Goal: Task Accomplishment & Management: Use online tool/utility

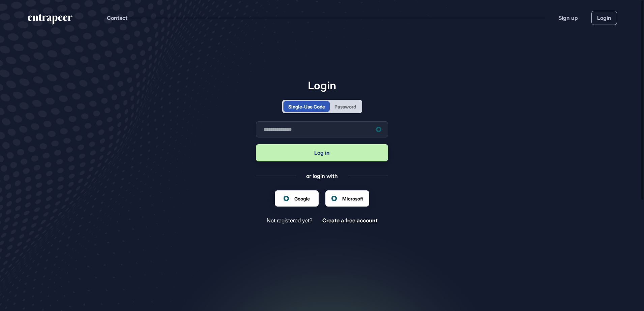
scroll to position [0, 0]
click at [302, 124] on input "text" at bounding box center [322, 129] width 132 height 16
type input "**********"
click at [322, 158] on button "Log in" at bounding box center [322, 152] width 132 height 17
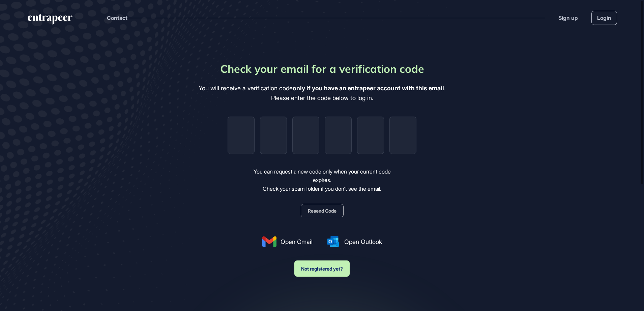
click at [322, 208] on button "Resend Code" at bounding box center [322, 210] width 43 height 13
click at [251, 141] on input "tel" at bounding box center [241, 135] width 27 height 37
paste input "*"
type input "*"
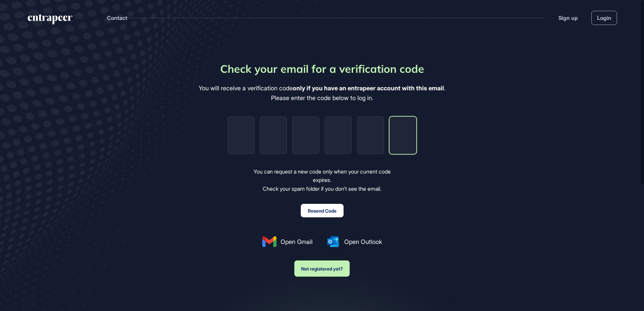
type input "*"
click at [326, 207] on button "Resend Code" at bounding box center [322, 210] width 43 height 13
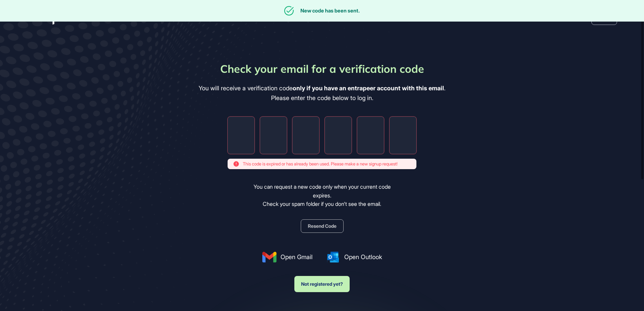
click at [331, 226] on button "Resend Code" at bounding box center [322, 226] width 43 height 13
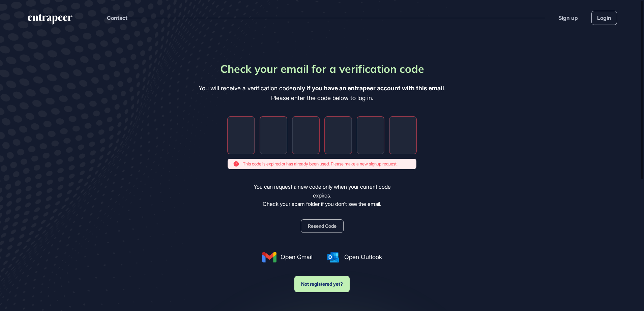
click at [240, 139] on input "tel" at bounding box center [241, 135] width 27 height 37
paste input "*"
type input "*"
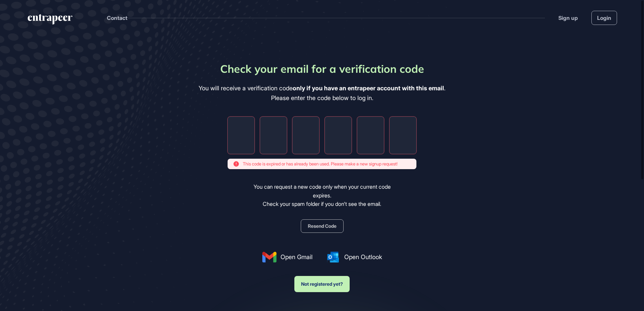
type input "*"
click at [330, 224] on button "Resend Code" at bounding box center [322, 226] width 43 height 13
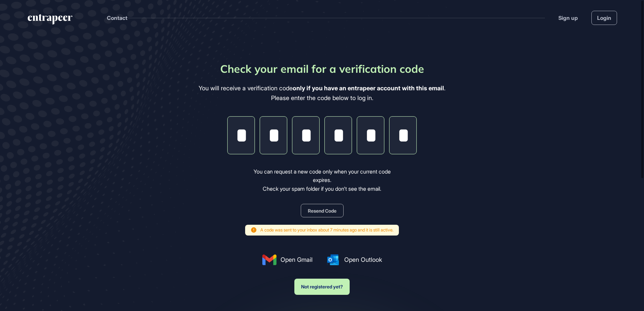
click at [327, 213] on button "Resend Code" at bounding box center [322, 210] width 43 height 13
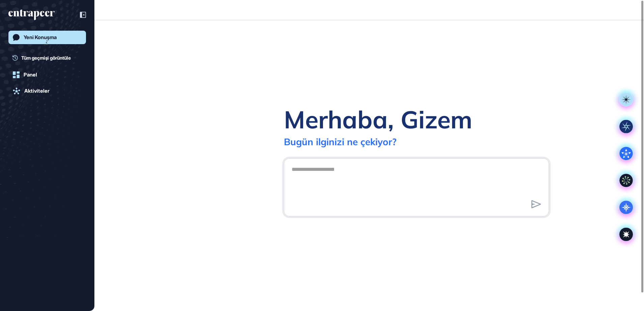
scroll to position [0, 0]
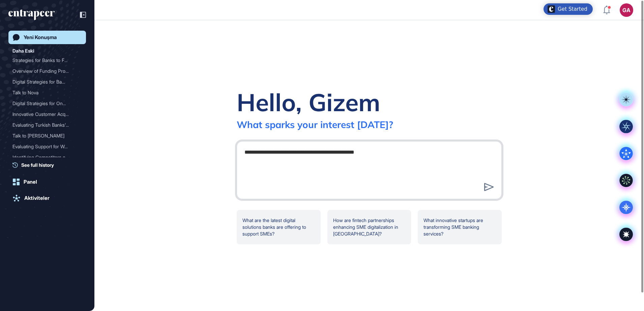
type textarea "**********"
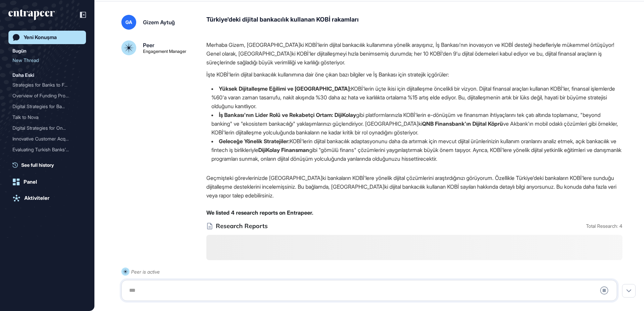
scroll to position [133, 0]
